Goal: Communication & Community: Answer question/provide support

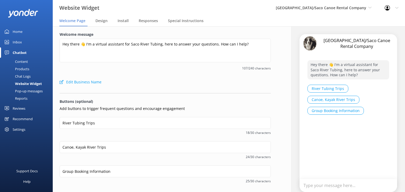
scroll to position [35, 0]
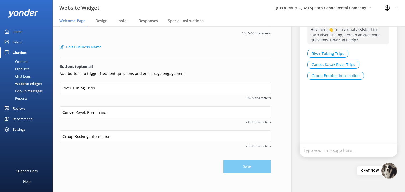
click at [21, 42] on div "Inbox" at bounding box center [17, 42] width 9 height 11
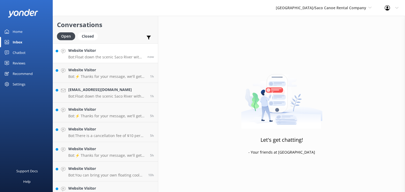
click at [86, 53] on h4 "Website Visitor" at bounding box center [105, 51] width 75 height 6
